Goal: Task Accomplishment & Management: Manage account settings

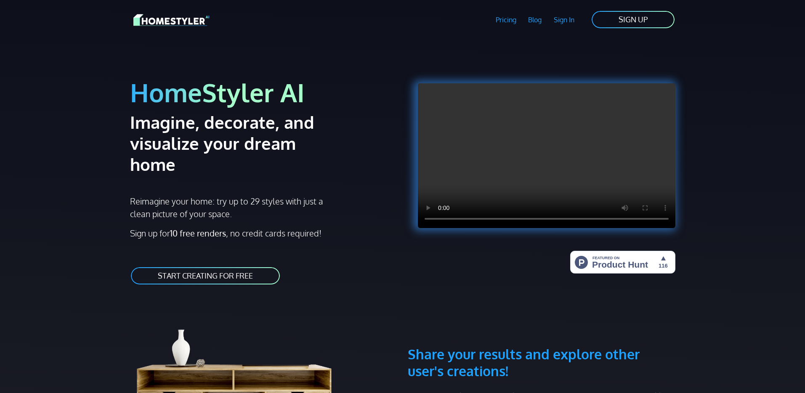
click at [573, 21] on link "Sign In" at bounding box center [564, 19] width 33 height 19
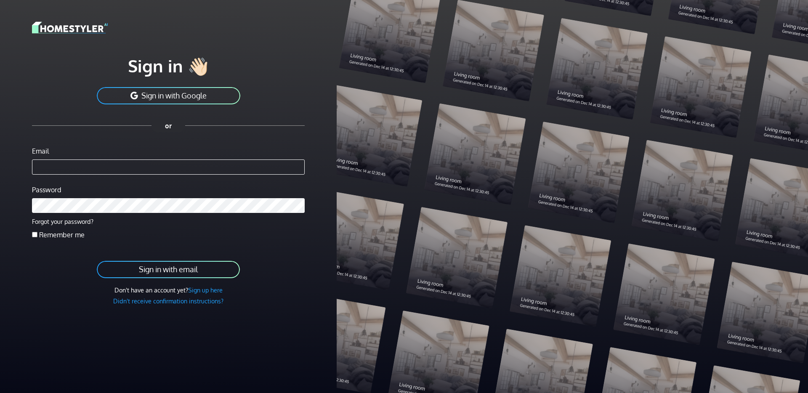
click at [186, 160] on input "Email" at bounding box center [168, 167] width 273 height 15
click at [174, 98] on button "Sign in with Google" at bounding box center [168, 95] width 145 height 19
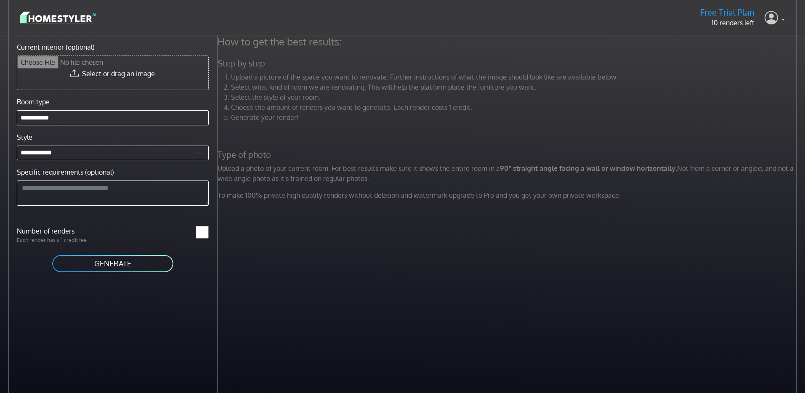
click at [783, 20] on link at bounding box center [775, 18] width 20 height 20
click at [769, 60] on button "Sign out" at bounding box center [751, 59] width 66 height 13
